Goal: Task Accomplishment & Management: Use online tool/utility

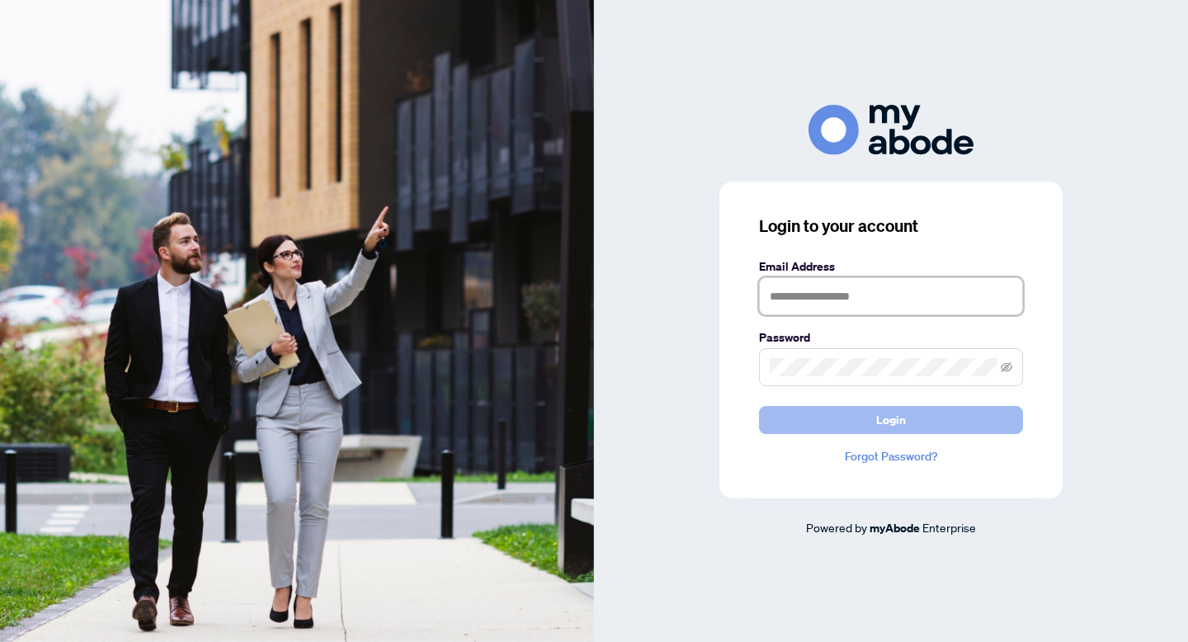
type input "**********"
click at [898, 423] on span "Login" at bounding box center [891, 420] width 30 height 26
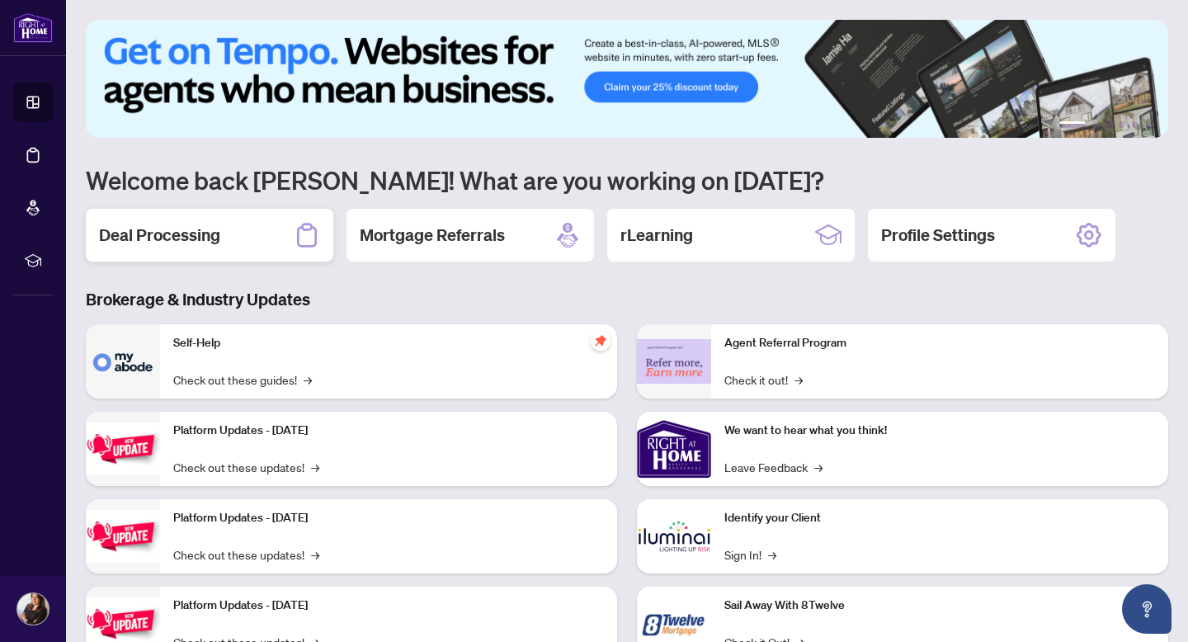
click at [192, 240] on h2 "Deal Processing" at bounding box center [159, 235] width 121 height 23
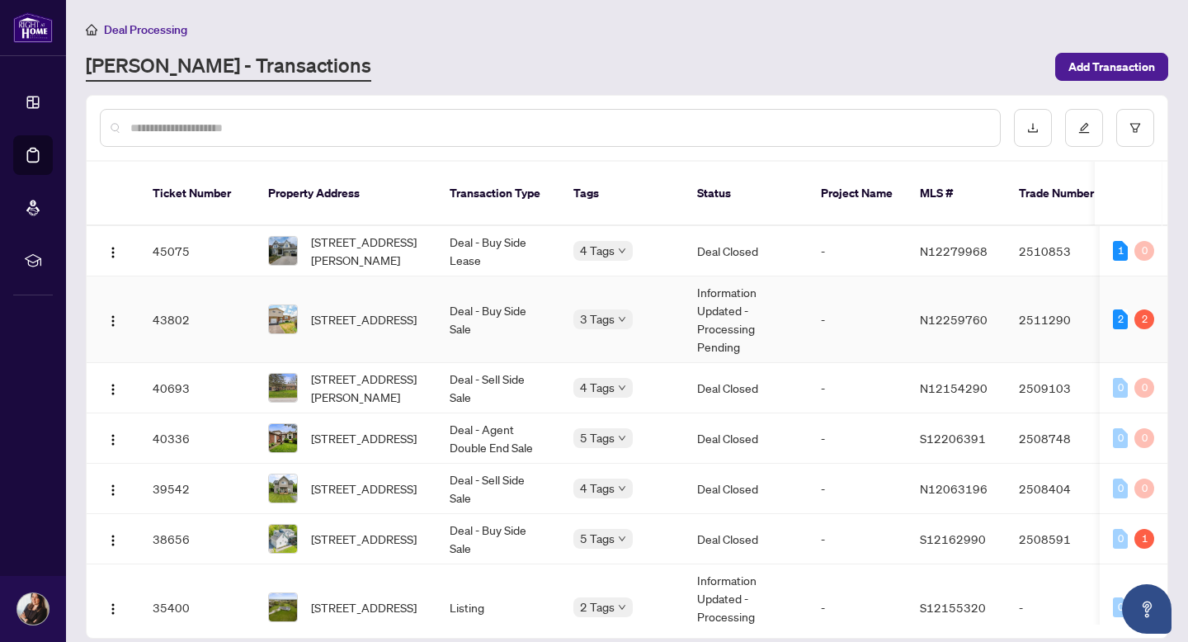
click at [489, 296] on td "Deal - Buy Side Sale" at bounding box center [499, 319] width 124 height 87
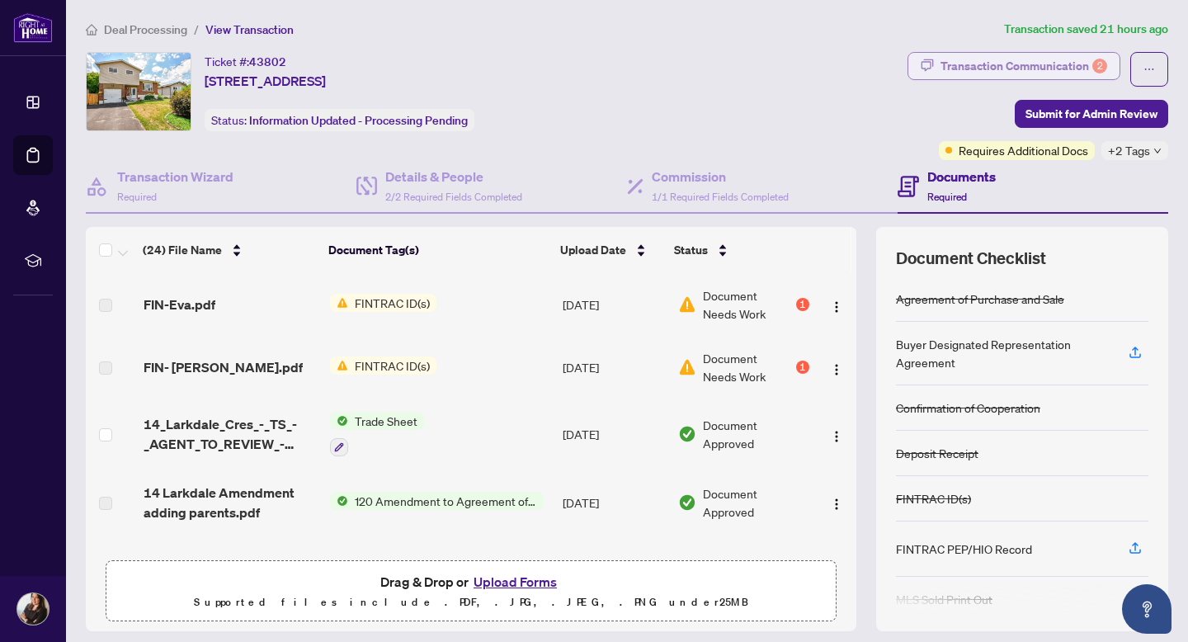
click at [1051, 61] on div "Transaction Communication 2" at bounding box center [1024, 66] width 167 height 26
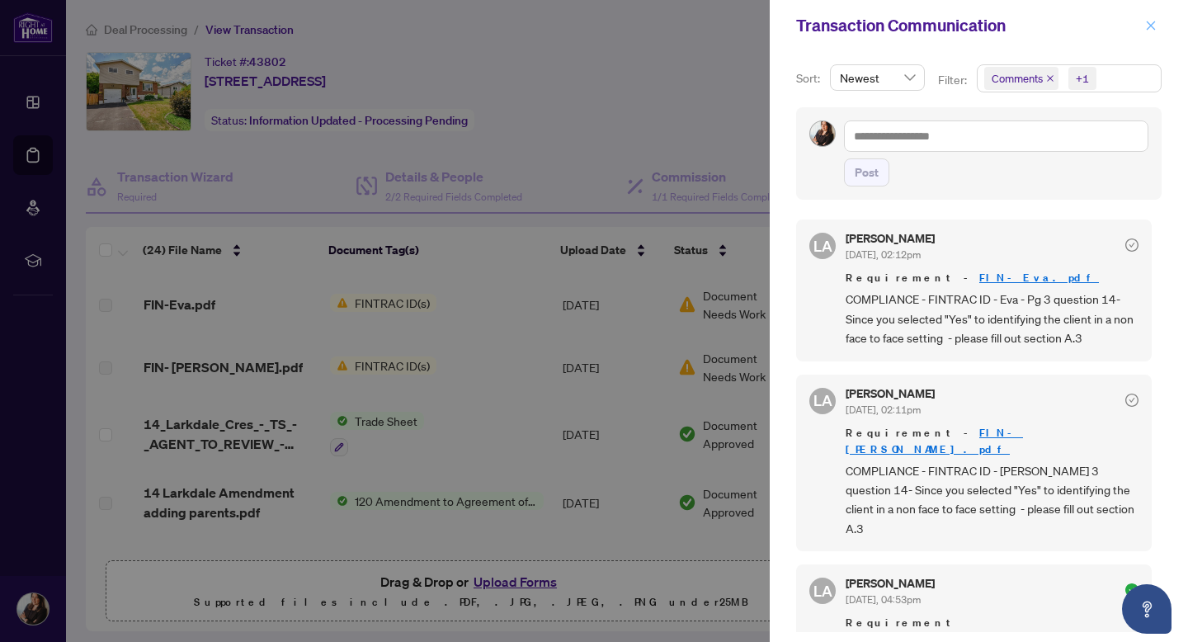
click at [1150, 20] on icon "close" at bounding box center [1151, 26] width 12 height 12
